Goal: Check status: Check status

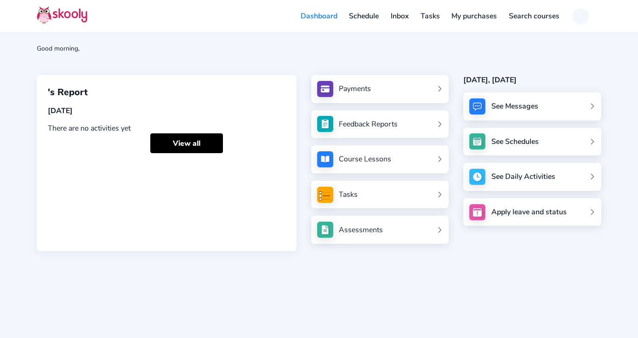
scroll to position [61, 0]
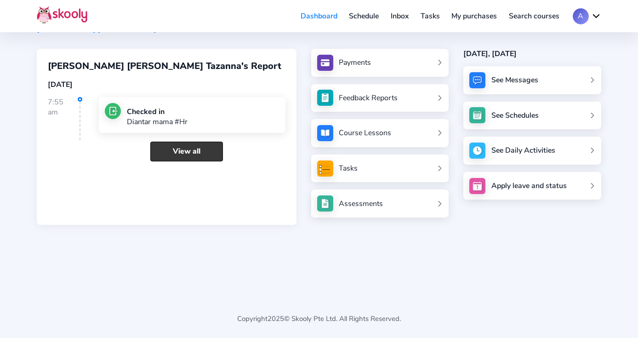
click at [204, 143] on link "View all" at bounding box center [186, 152] width 73 height 20
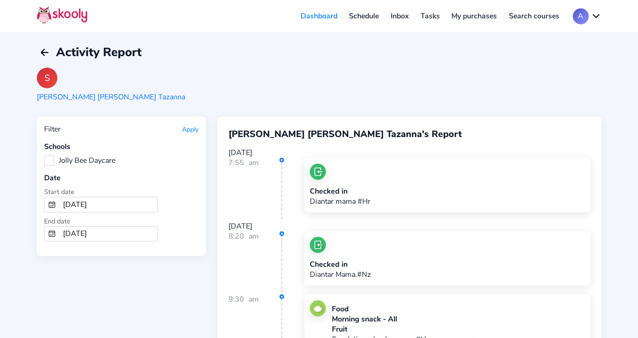
click at [53, 160] on label "Jolly Bee Daycare" at bounding box center [79, 160] width 71 height 10
click at [44, 155] on Daycare "Jolly Bee Daycare" at bounding box center [44, 155] width 0 height 0
click at [187, 130] on button "Apply" at bounding box center [190, 129] width 17 height 9
